Goal: Communication & Community: Answer question/provide support

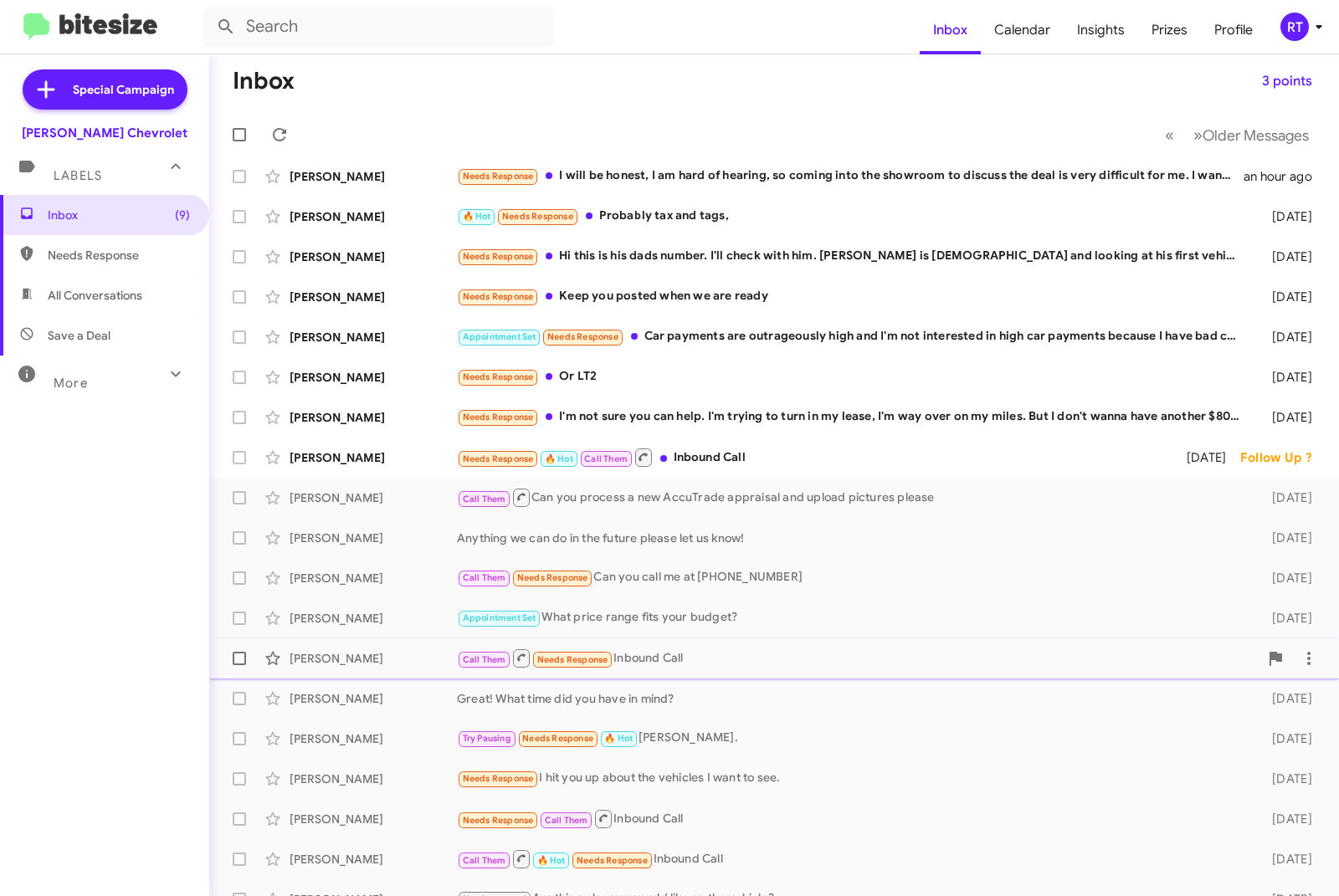
scroll to position [75, 0]
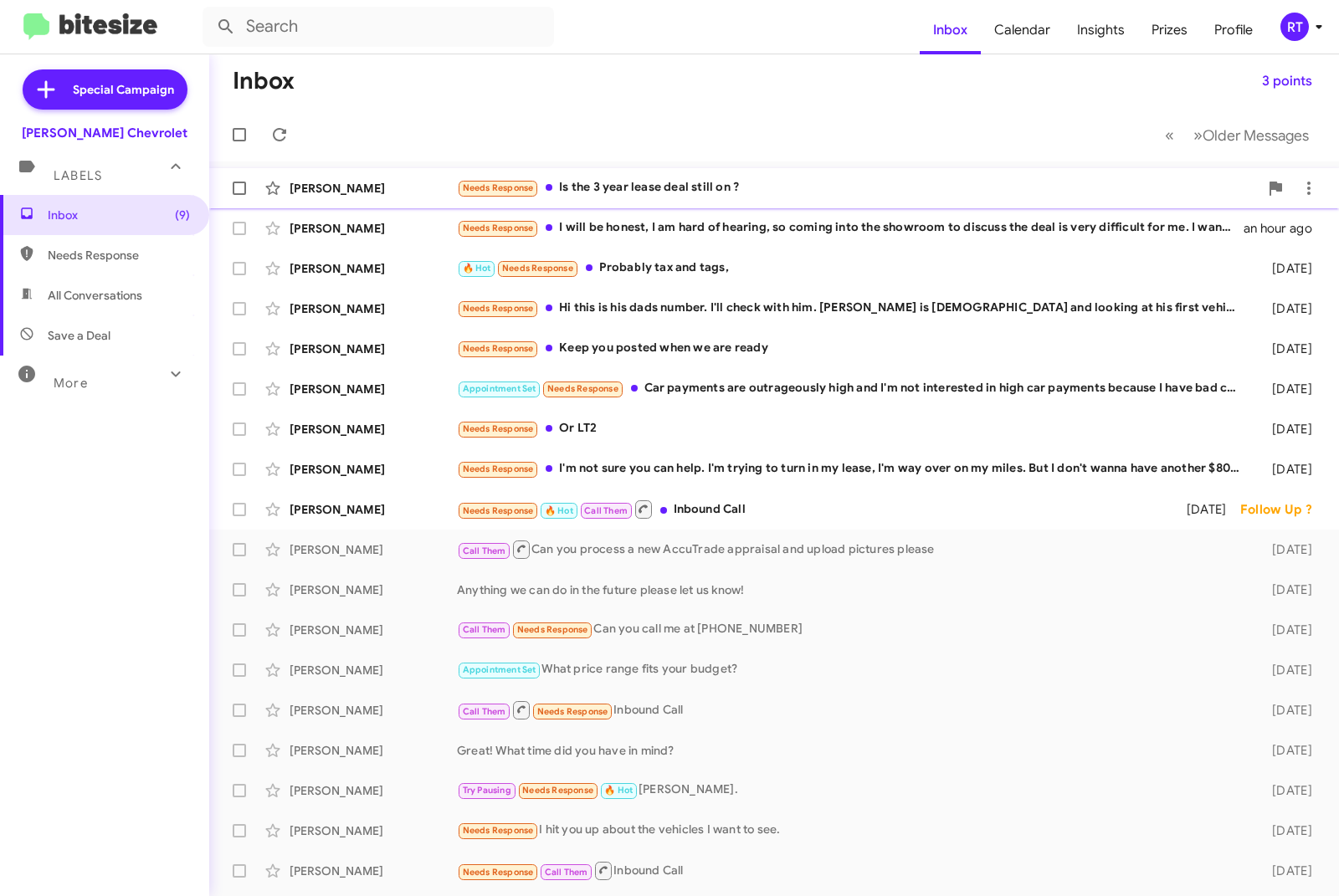
click at [305, 184] on div "[PERSON_NAME]" at bounding box center [373, 188] width 167 height 17
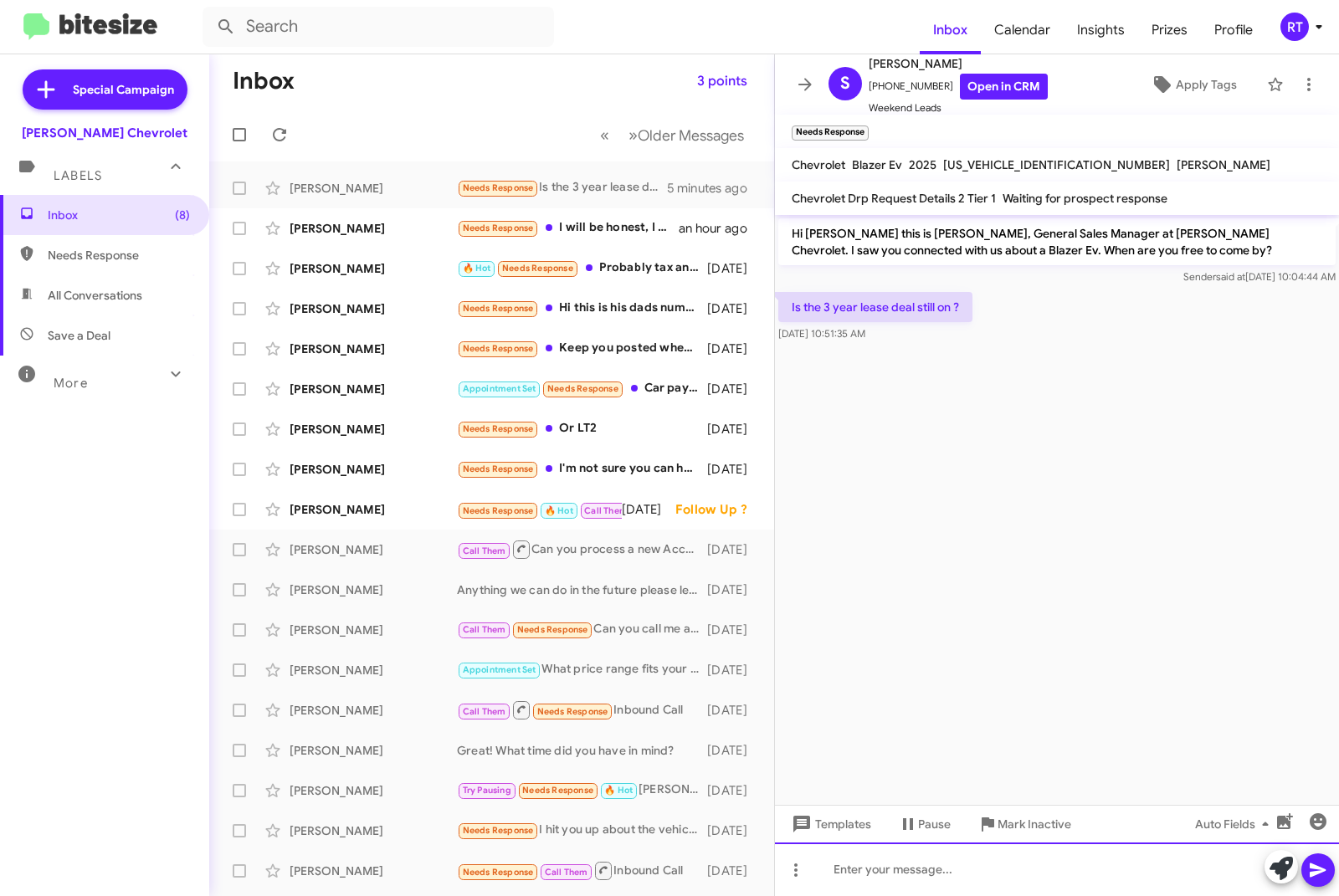
click at [860, 879] on div at bounding box center [1057, 869] width 564 height 54
